Goal: Navigation & Orientation: Find specific page/section

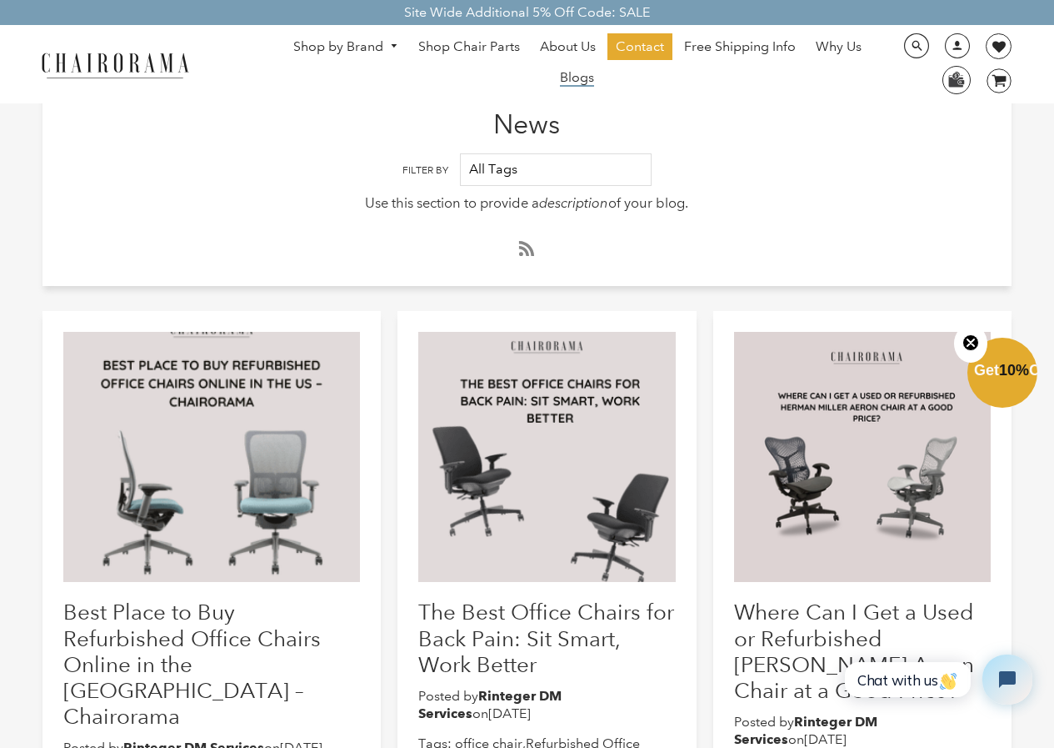
click at [571, 75] on span "Blogs" at bounding box center [577, 78] width 34 height 18
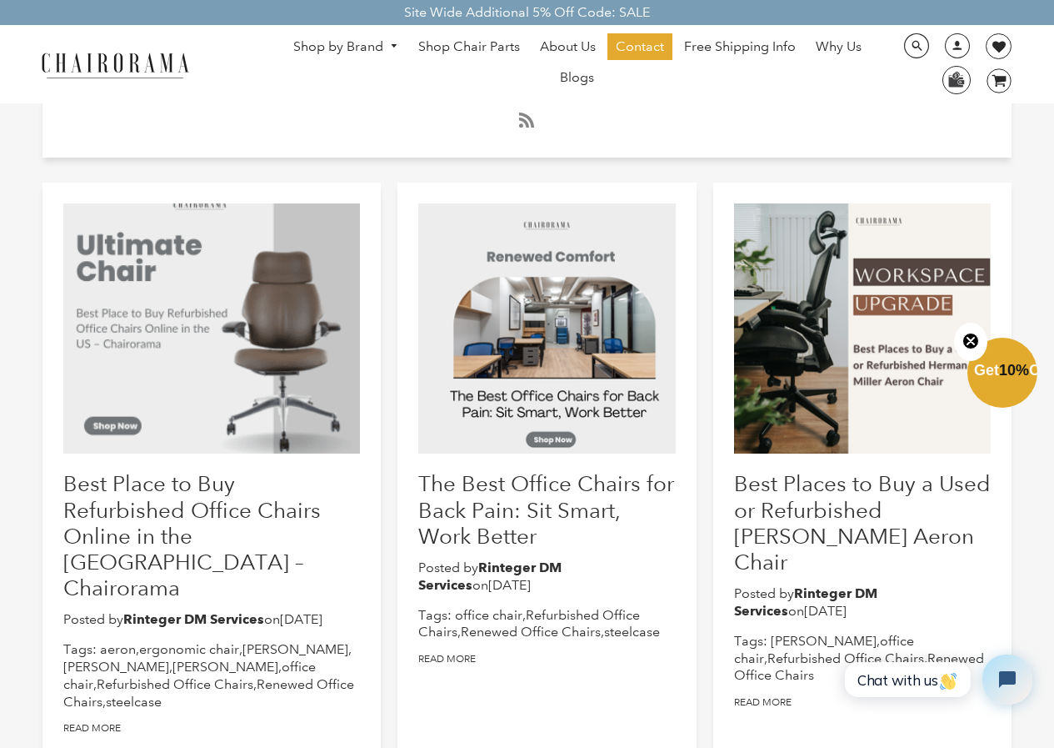
scroll to position [167, 0]
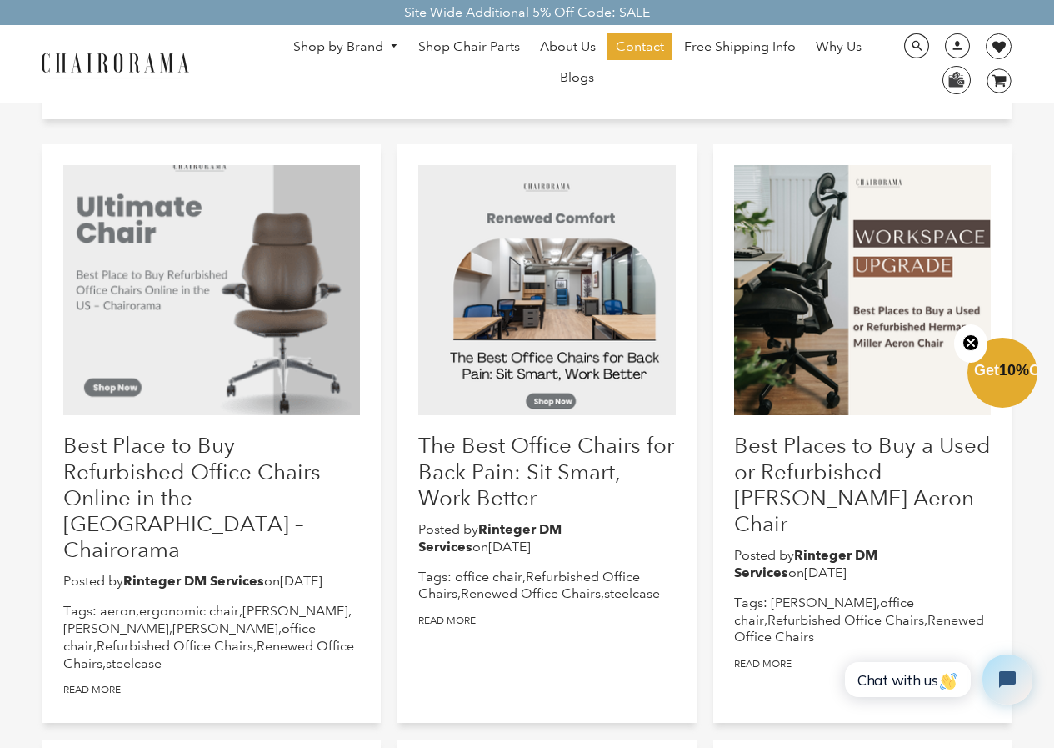
click at [972, 337] on circle "Close teaser" at bounding box center [971, 342] width 16 height 16
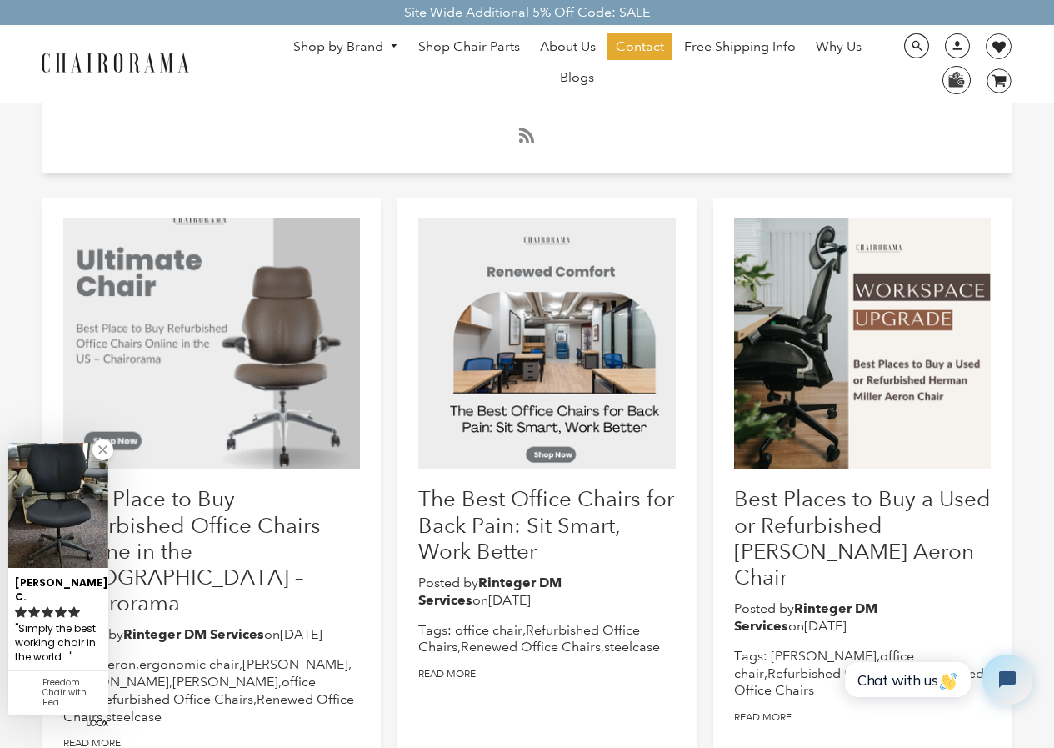
scroll to position [83, 0]
